Goal: Task Accomplishment & Management: Complete application form

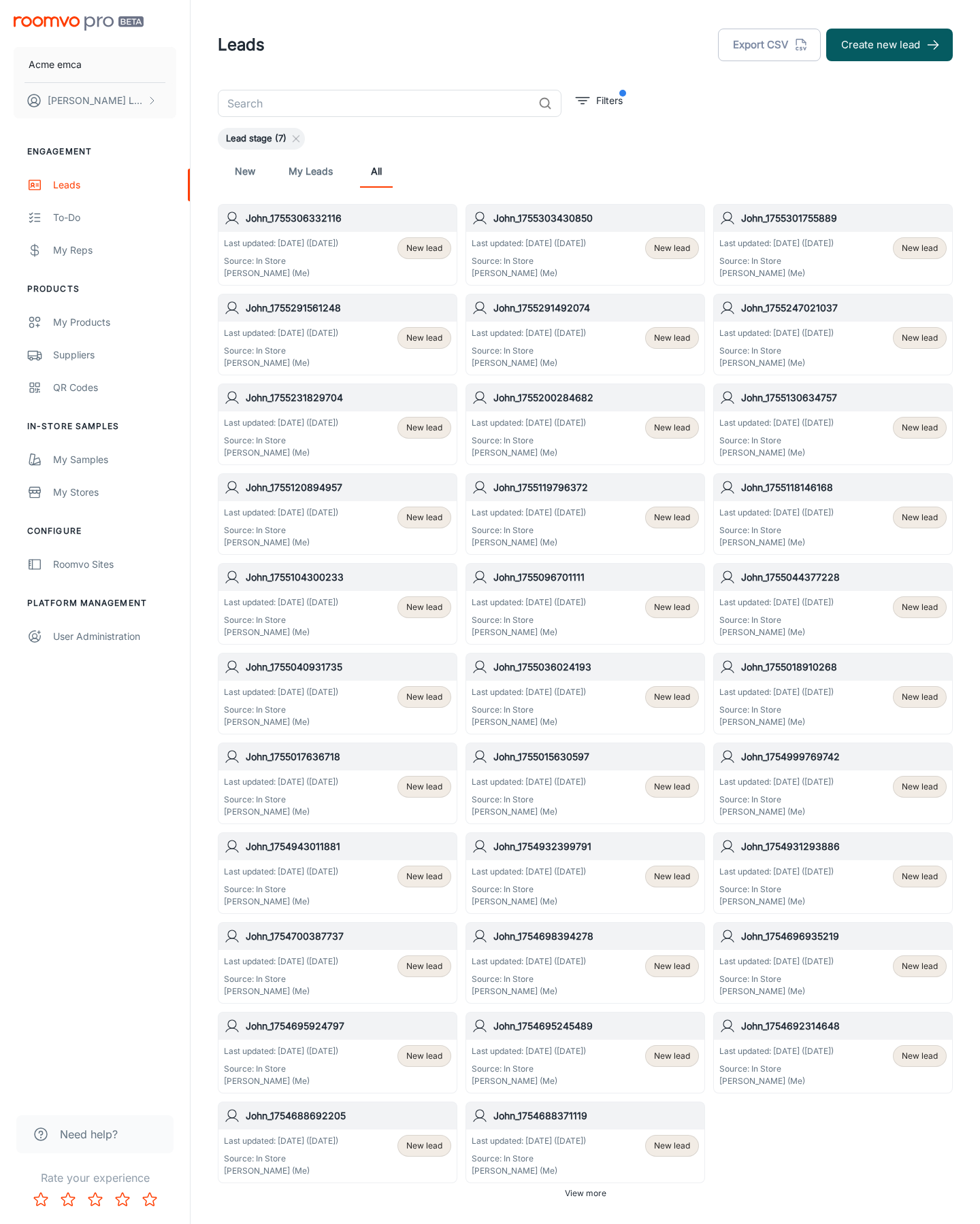
click at [889, 45] on button "Create new lead" at bounding box center [889, 44] width 126 height 33
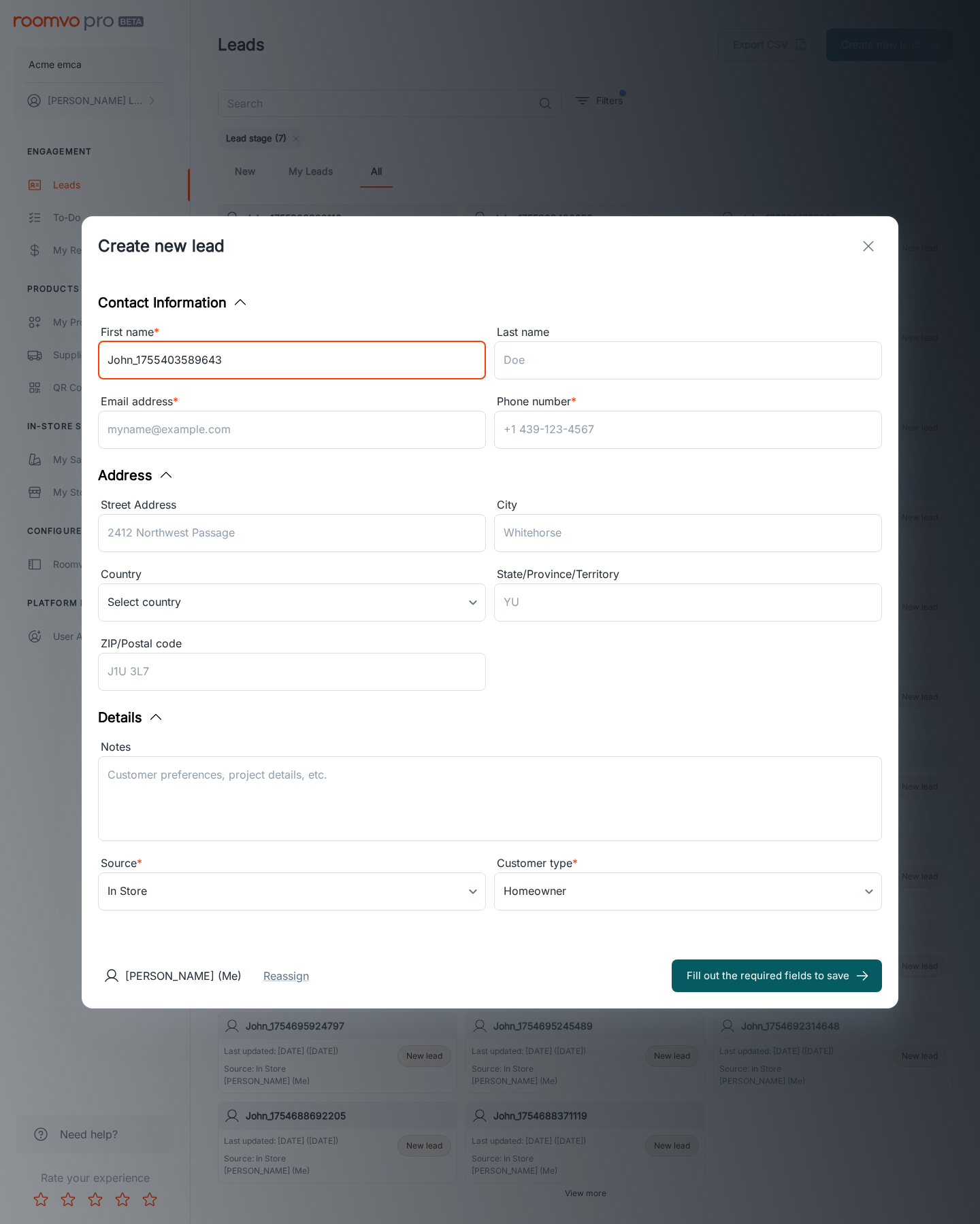
type input "John_1755403589643"
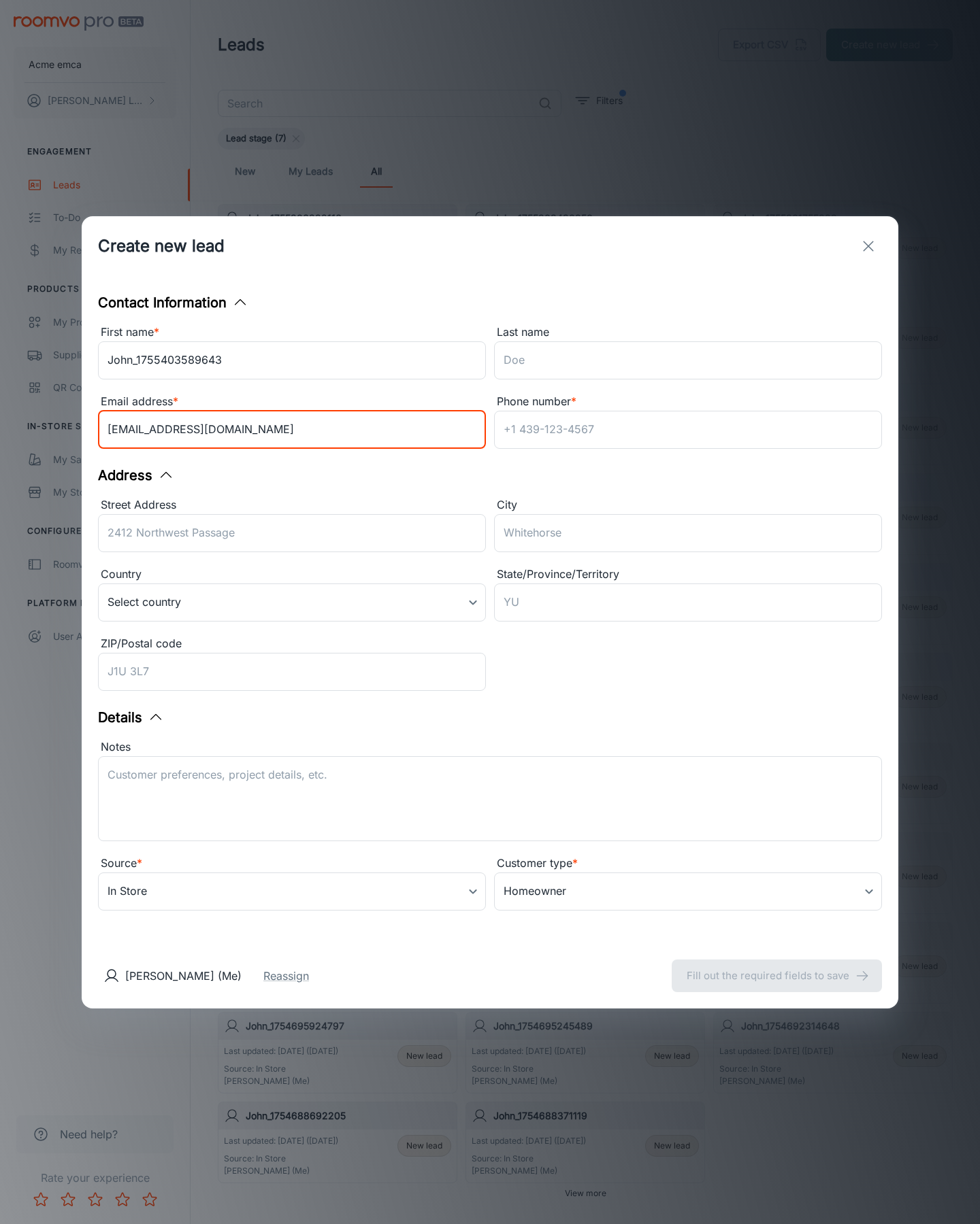
type input "[EMAIL_ADDRESS][DOMAIN_NAME]"
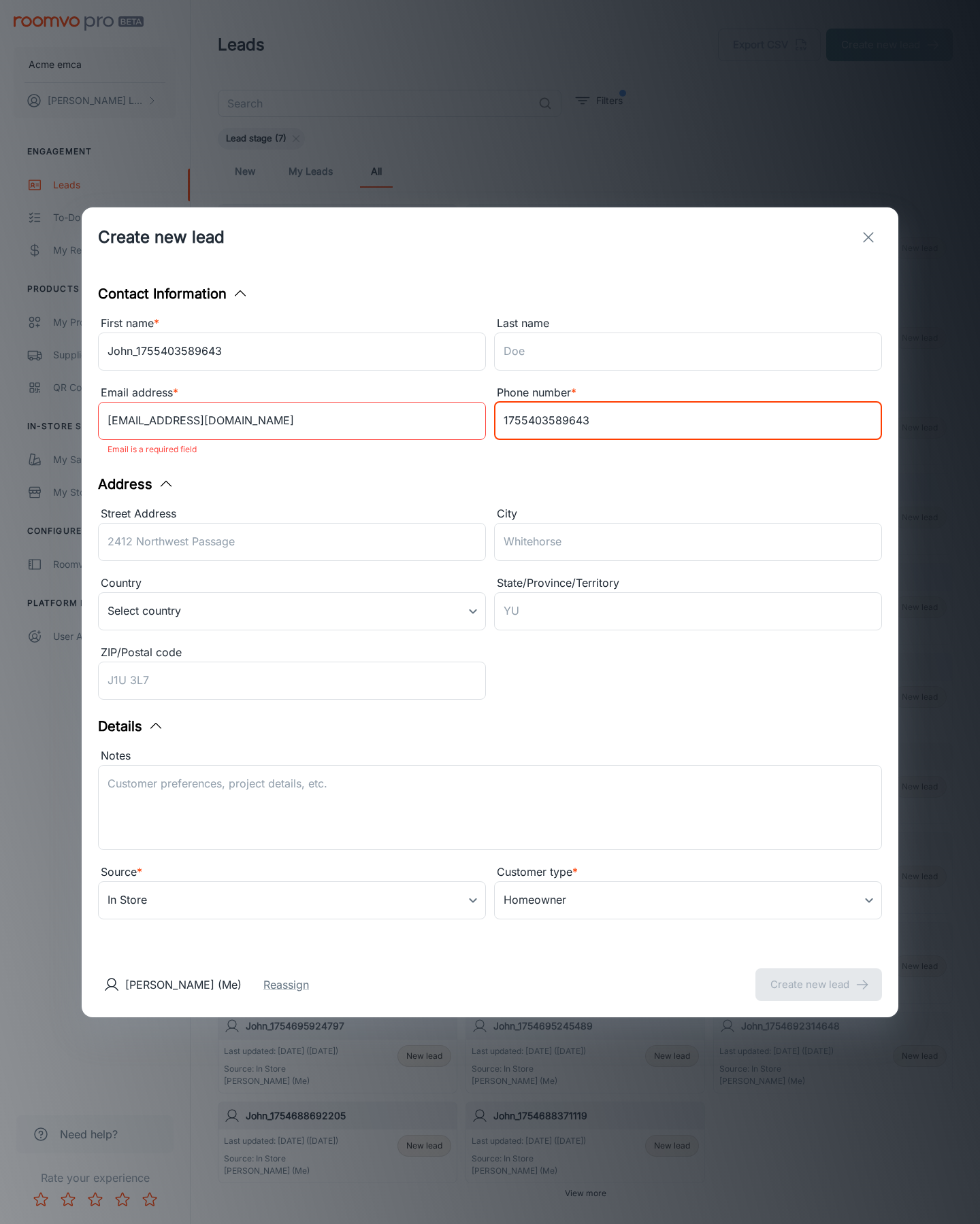
type input "1755403589643"
click at [819, 975] on button "Create new lead" at bounding box center [819, 984] width 126 height 33
